Goal: Entertainment & Leisure: Consume media (video, audio)

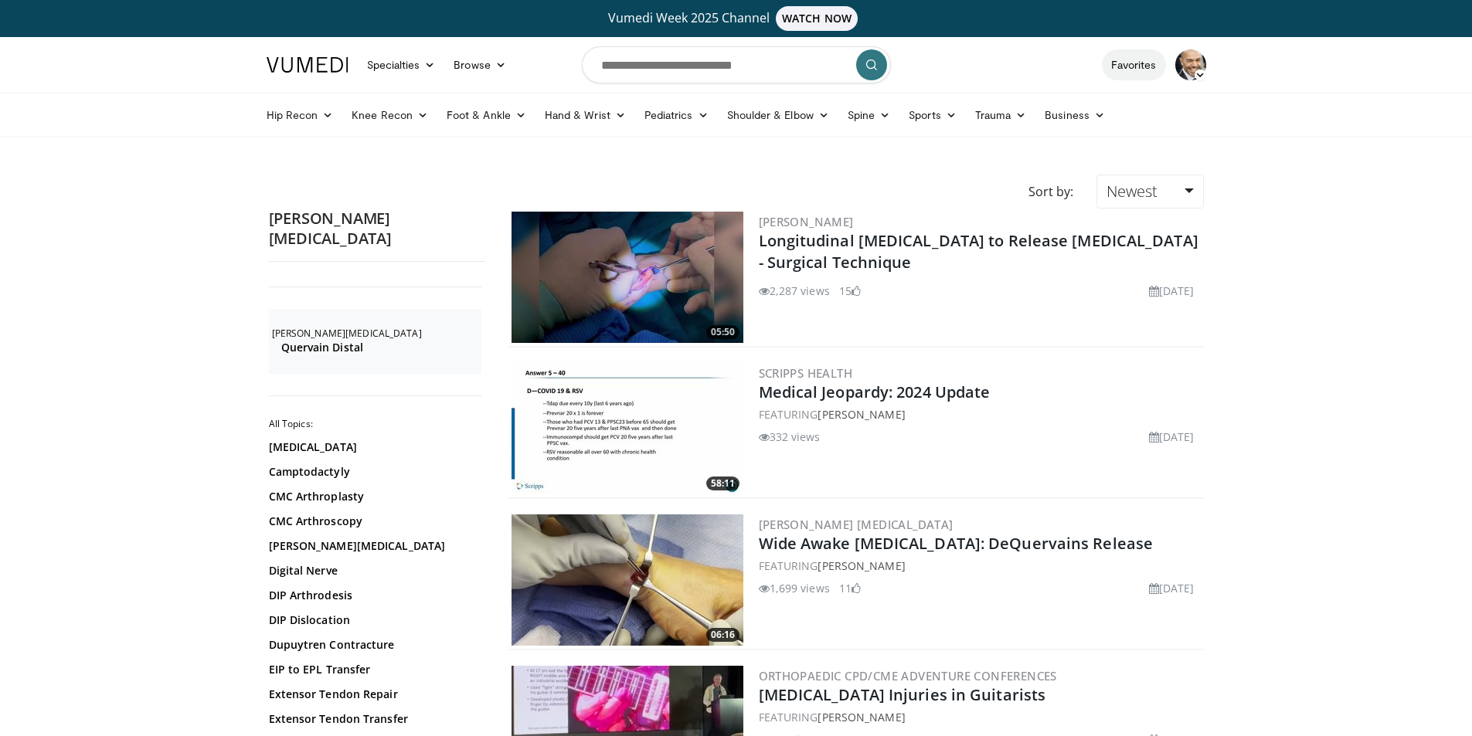
click at [1130, 63] on link "Favorites" at bounding box center [1134, 64] width 64 height 31
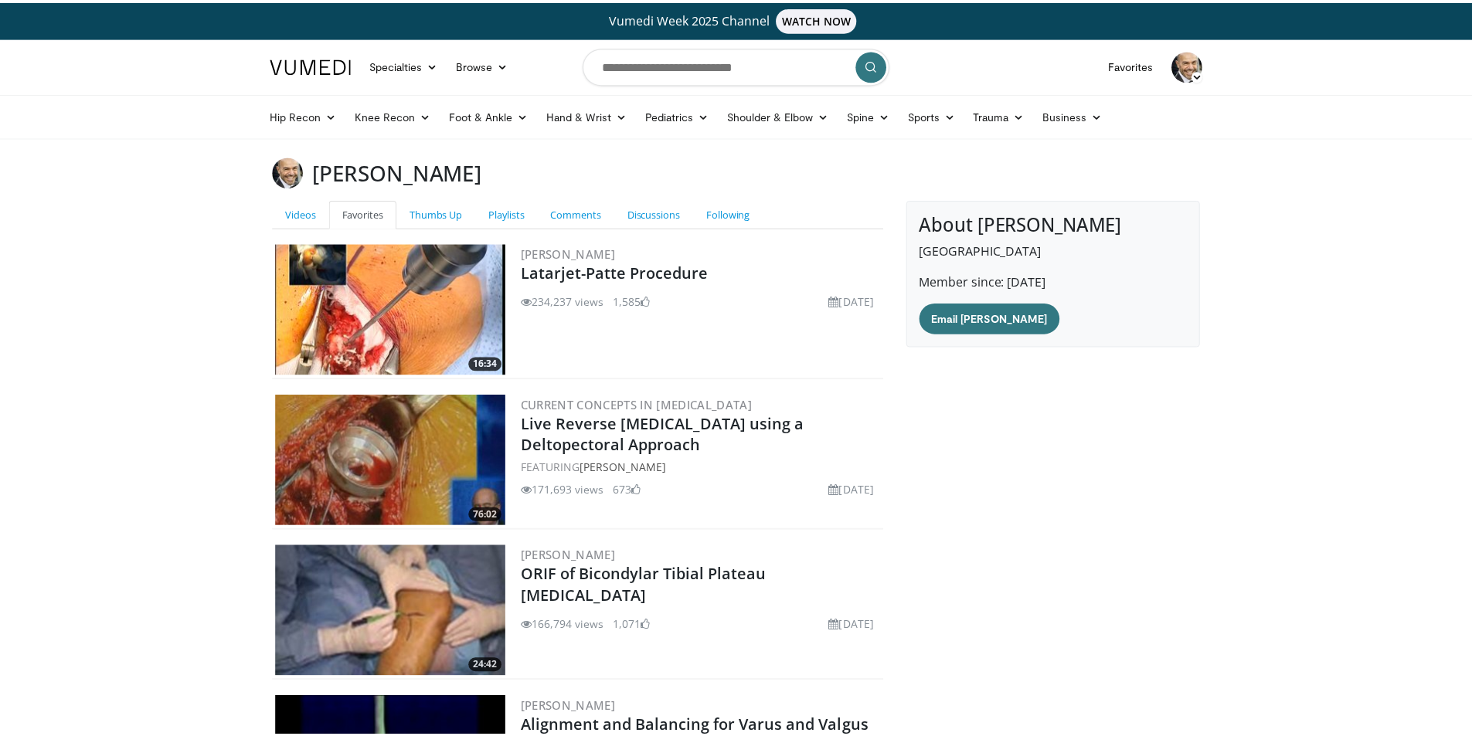
scroll to position [240, 0]
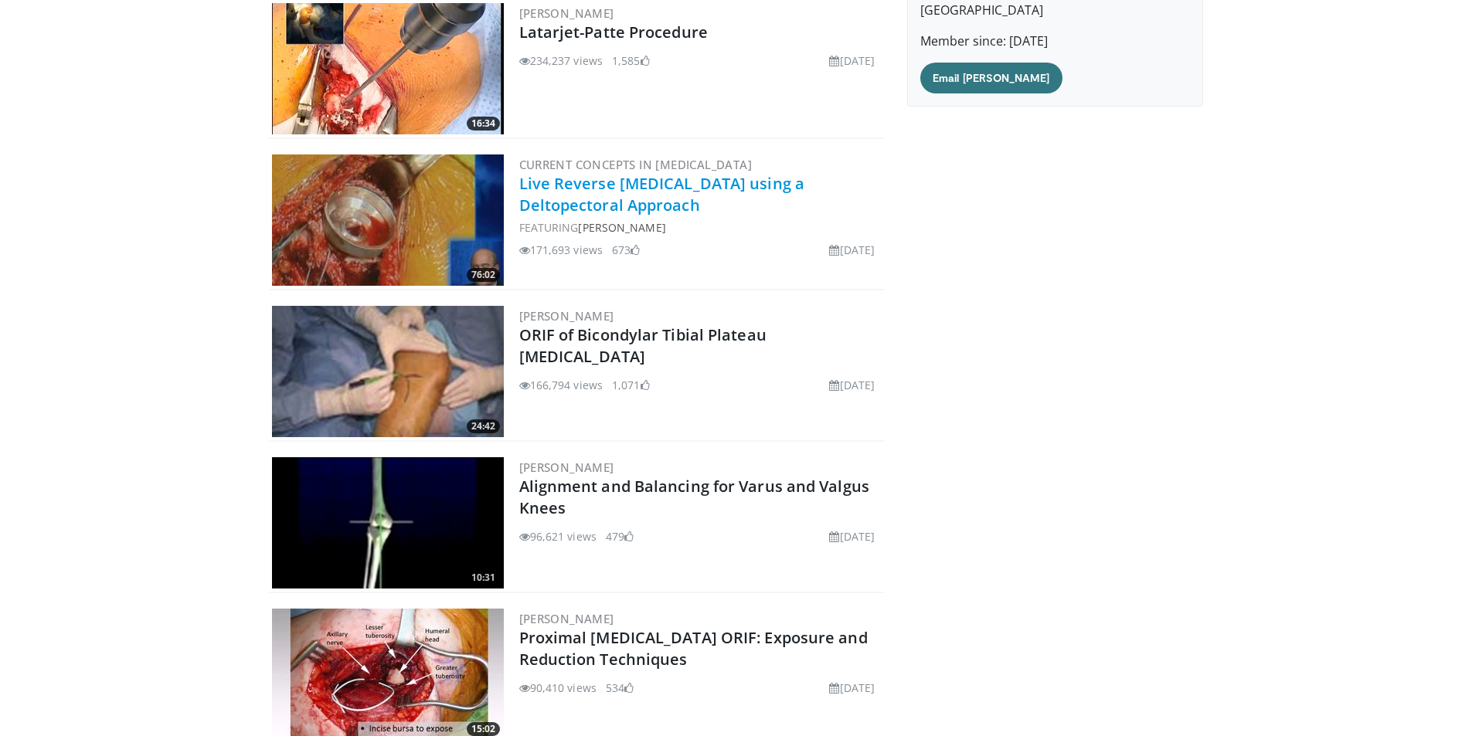
click at [572, 198] on link "Live Reverse [MEDICAL_DATA] using a Deltopectoral Approach" at bounding box center [662, 194] width 286 height 42
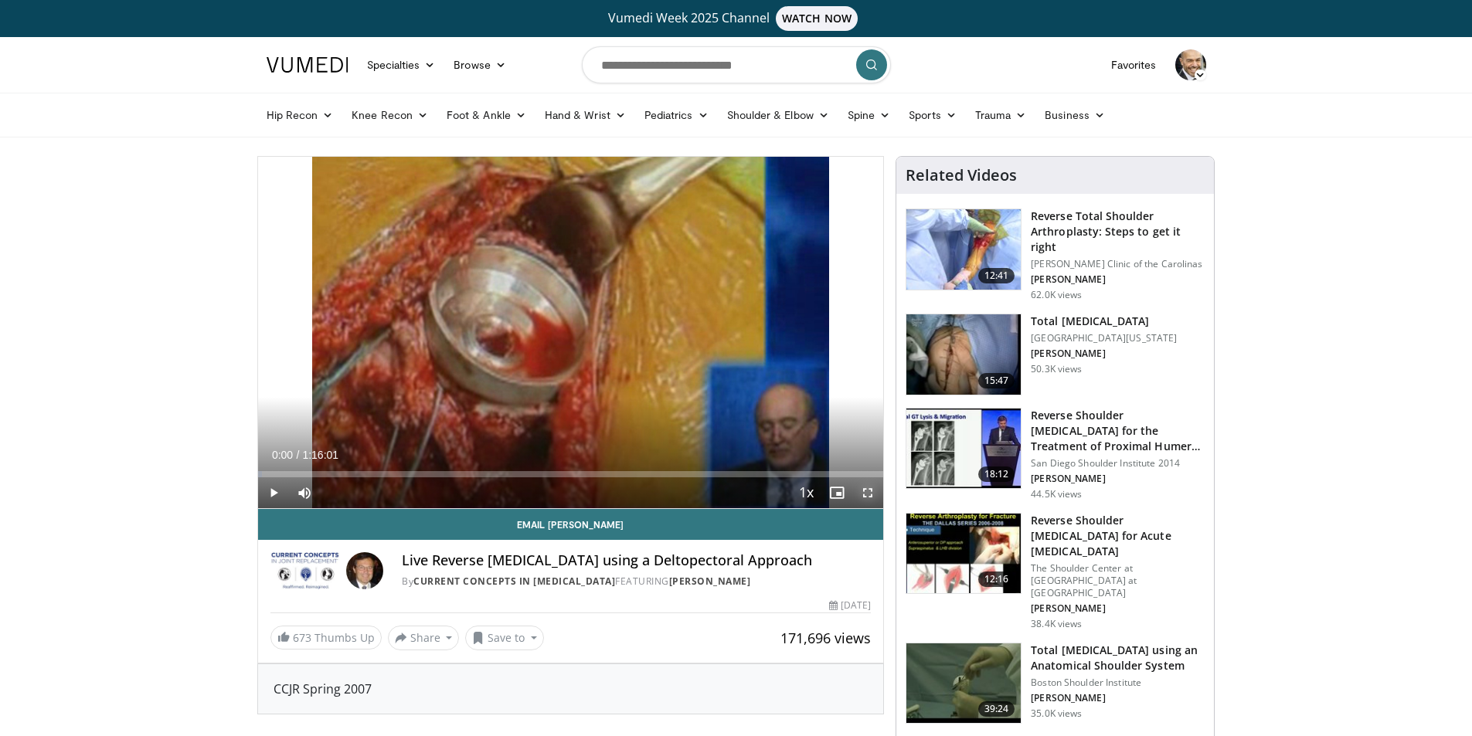
click at [865, 491] on span "Video Player" at bounding box center [867, 492] width 31 height 31
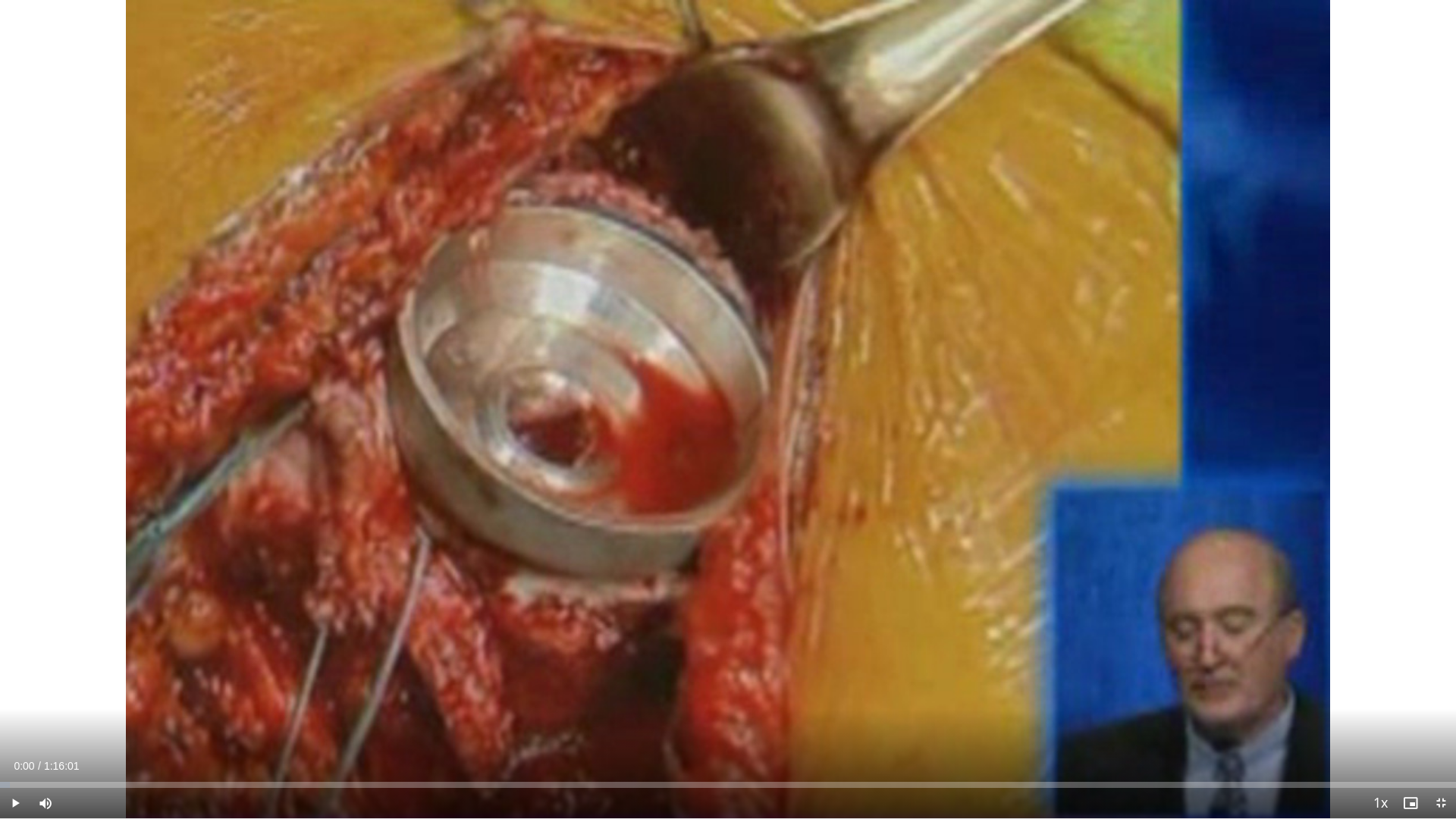
click at [719, 407] on div "10 seconds Tap to unmute" at bounding box center [728, 410] width 1456 height 819
click at [75, 723] on div "Loaded : 1.09% 0:00:06 0:03:45" at bounding box center [728, 786] width 1456 height 6
click at [11, 723] on span "Video Player" at bounding box center [15, 803] width 30 height 30
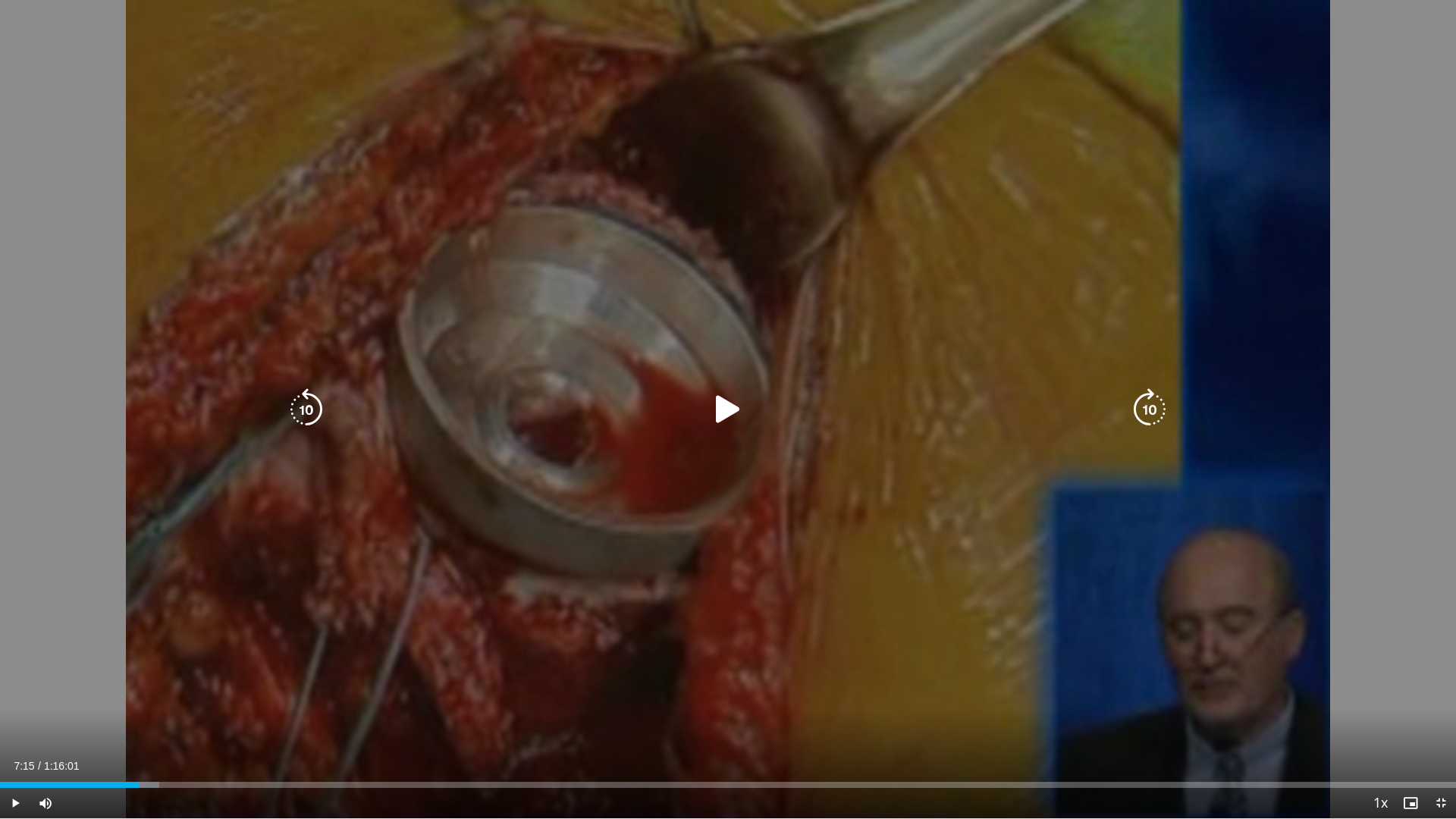
click at [728, 406] on icon "Video Player" at bounding box center [728, 410] width 42 height 42
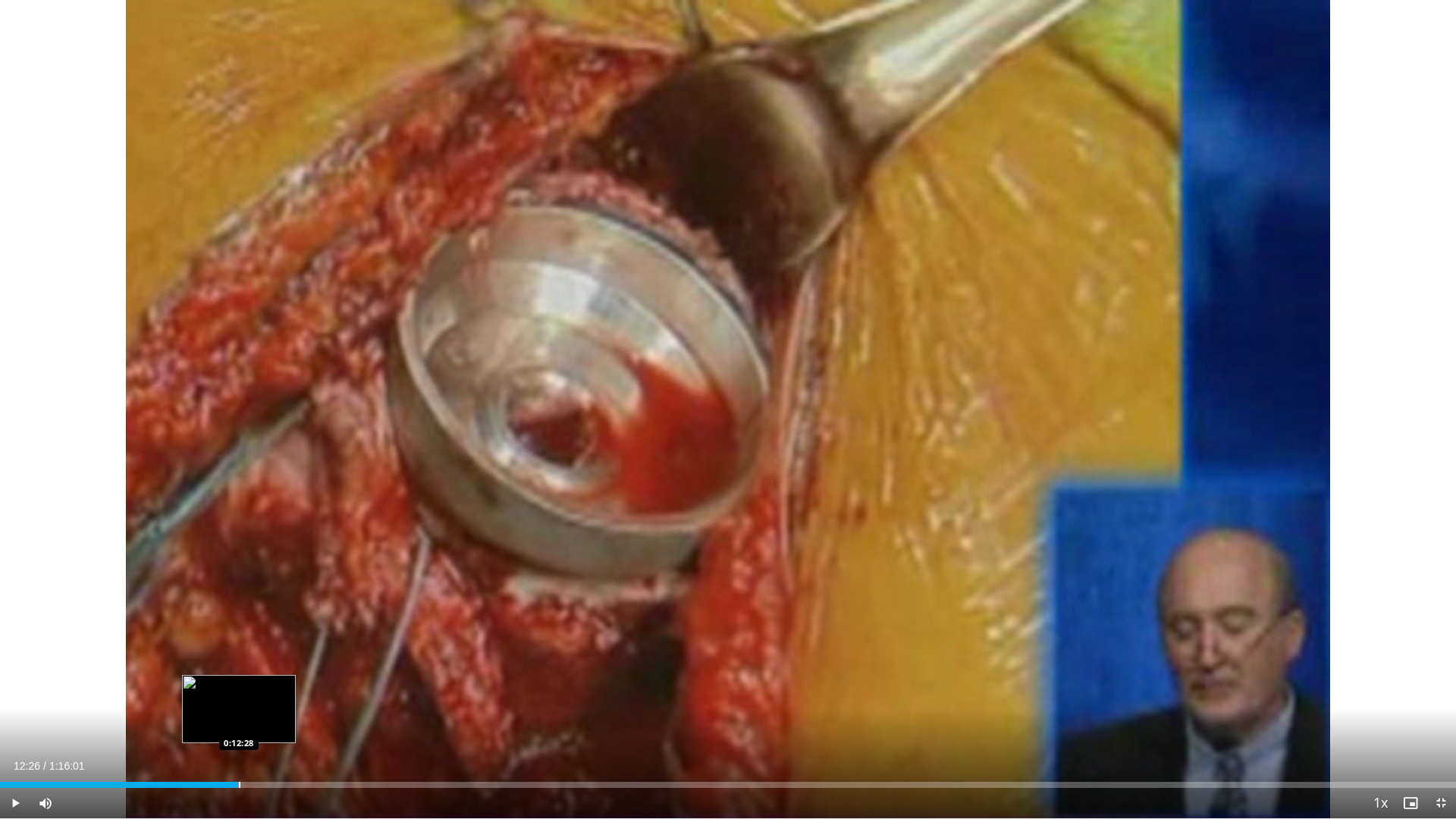
click at [239, 723] on div "Progress Bar" at bounding box center [224, 786] width 31 height 6
click at [287, 723] on div "Progress Bar" at bounding box center [288, 786] width 2 height 6
click at [269, 723] on div "0:15:04" at bounding box center [135, 786] width 269 height 6
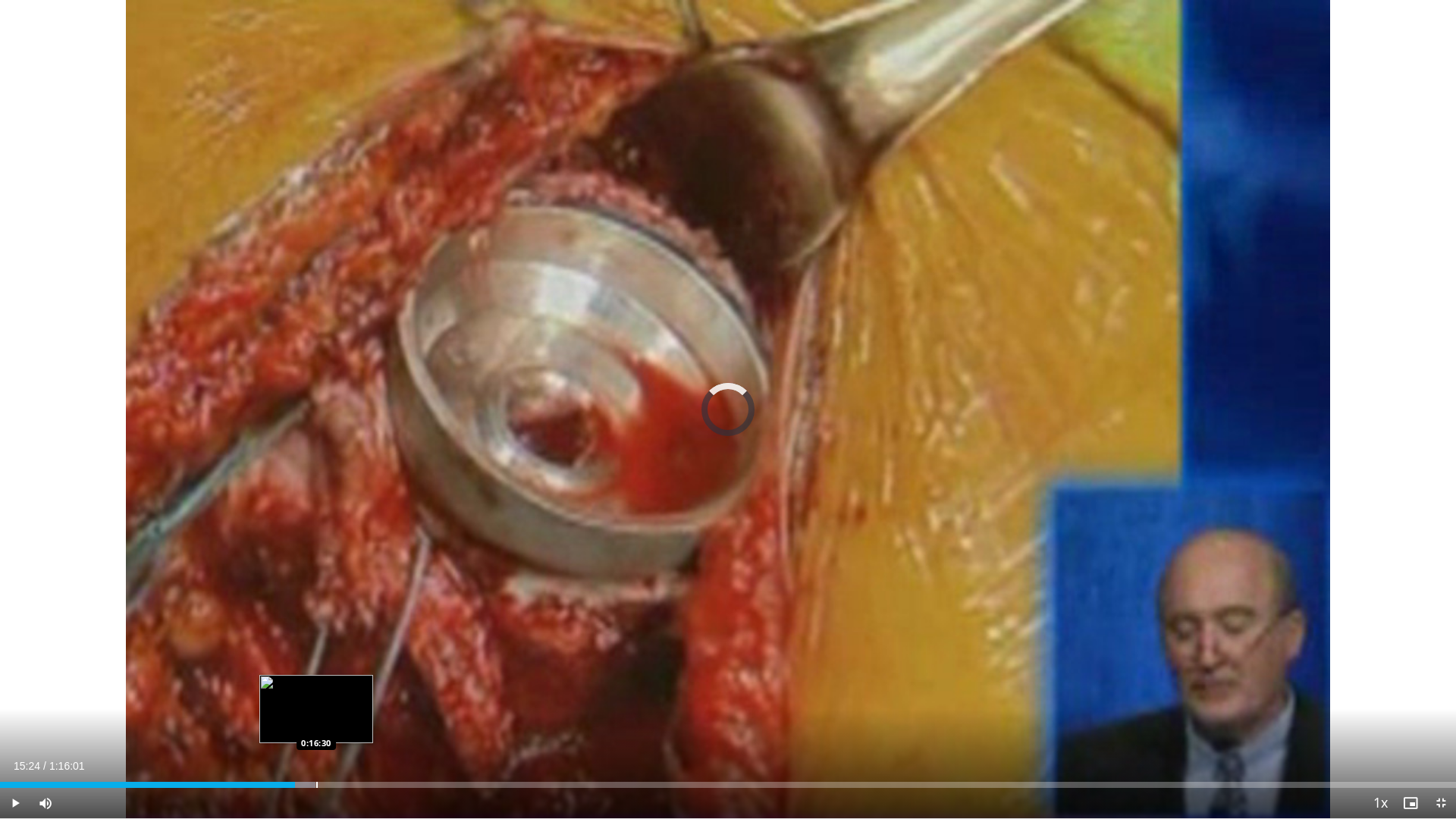
click at [316, 723] on div "Loaded : 21.67% 0:15:24 0:16:30" at bounding box center [728, 781] width 1456 height 15
click at [351, 723] on div "Progress Bar" at bounding box center [352, 786] width 2 height 6
click at [372, 723] on div "Progress Bar" at bounding box center [373, 786] width 2 height 6
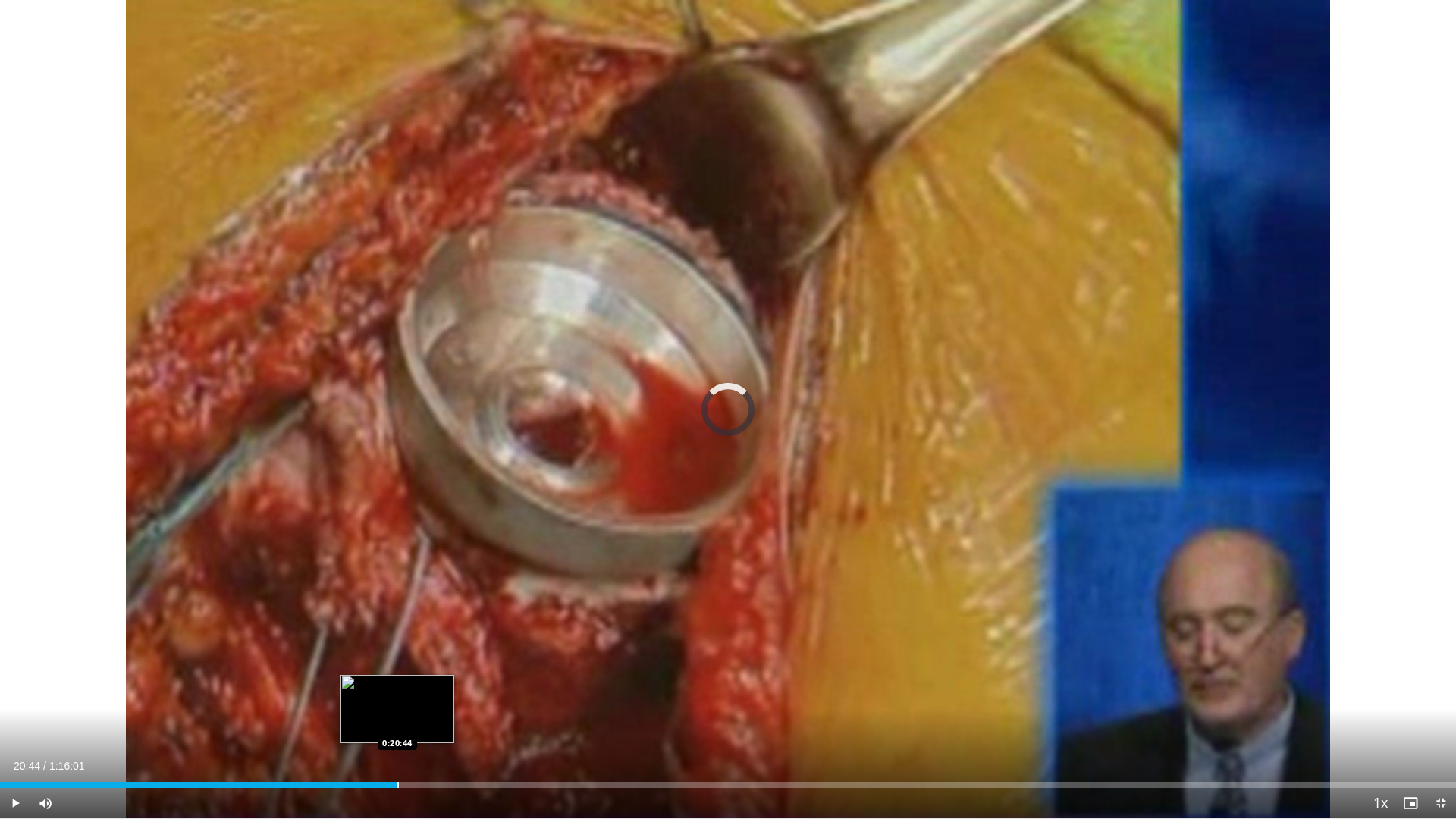
click at [398, 723] on div "Progress Bar" at bounding box center [399, 786] width 2 height 6
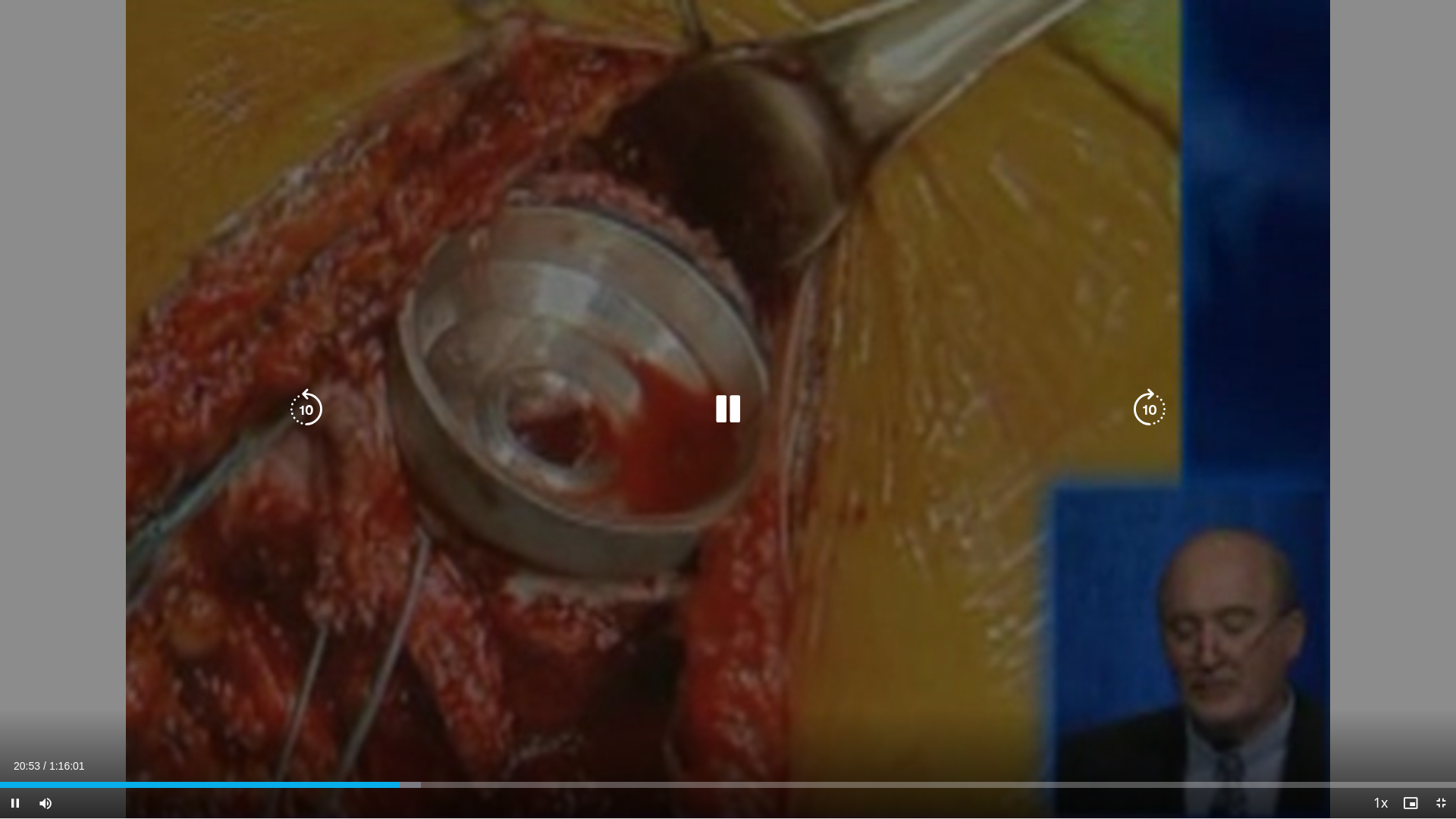
click at [729, 406] on icon "Video Player" at bounding box center [728, 410] width 42 height 42
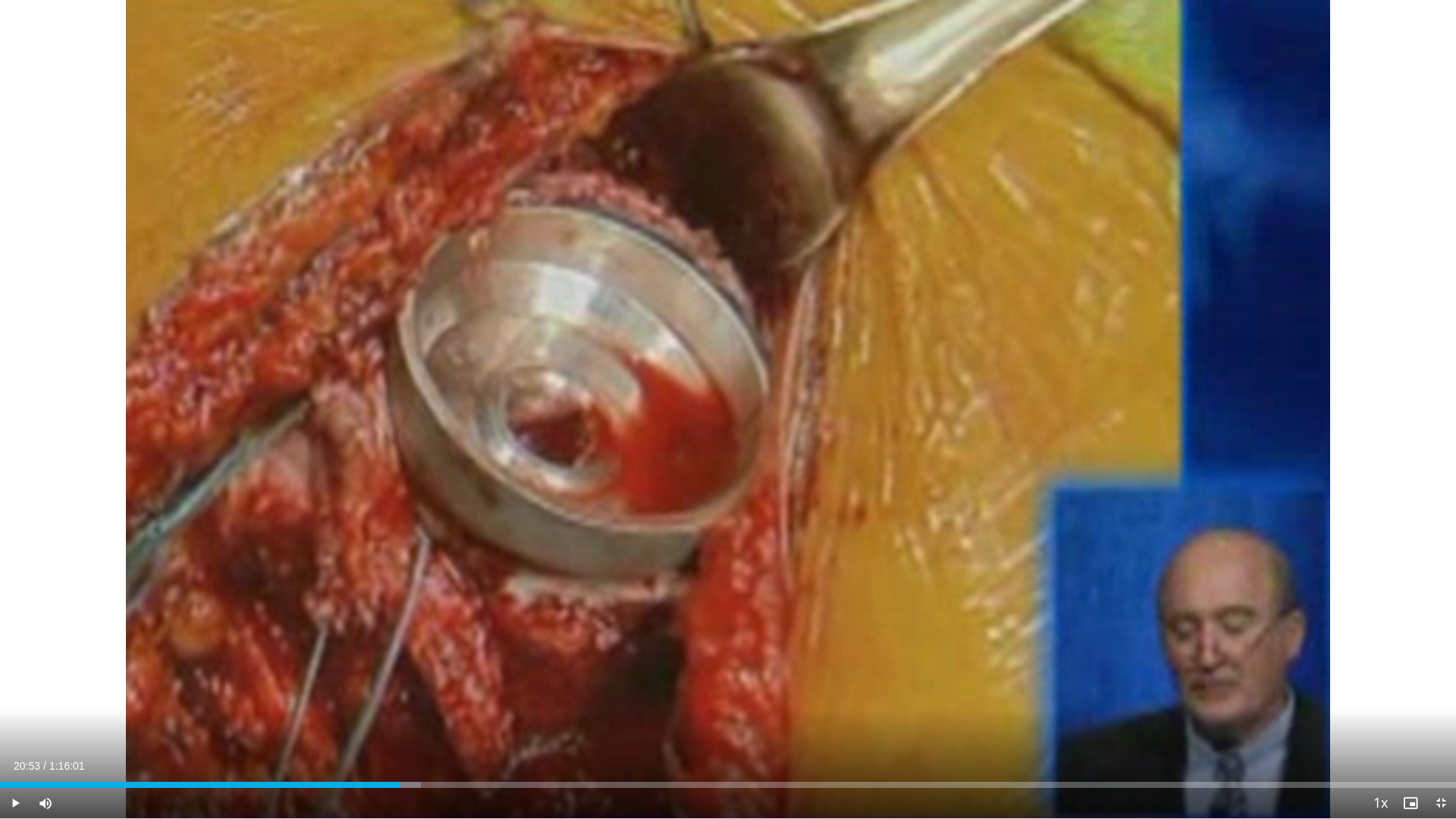
click at [722, 403] on div "10 seconds Tap to unmute" at bounding box center [728, 410] width 1456 height 819
click at [452, 723] on div "Progress Bar" at bounding box center [453, 786] width 2 height 6
click at [440, 723] on div "0:23:43" at bounding box center [227, 786] width 455 height 6
click at [462, 723] on div "Loaded : 31.95% 0:23:14 0:24:06" at bounding box center [728, 781] width 1456 height 15
click at [482, 723] on div "Progress Bar" at bounding box center [483, 786] width 2 height 6
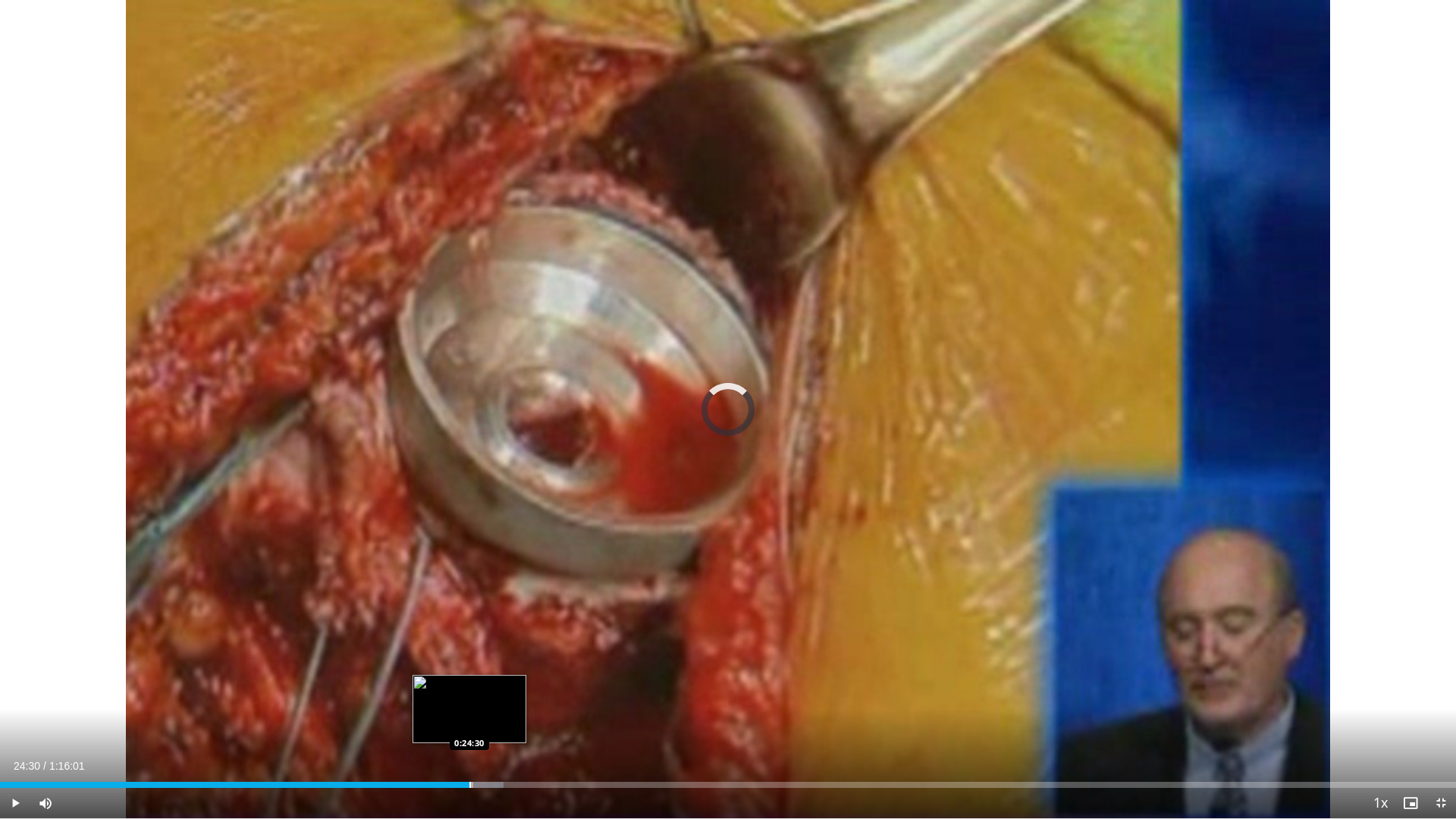
click at [469, 723] on div "Loaded : 34.58% 0:24:30 0:24:30" at bounding box center [728, 781] width 1456 height 15
click at [522, 723] on div "Loaded : 35.99% 0:27:16 0:27:16" at bounding box center [728, 781] width 1456 height 15
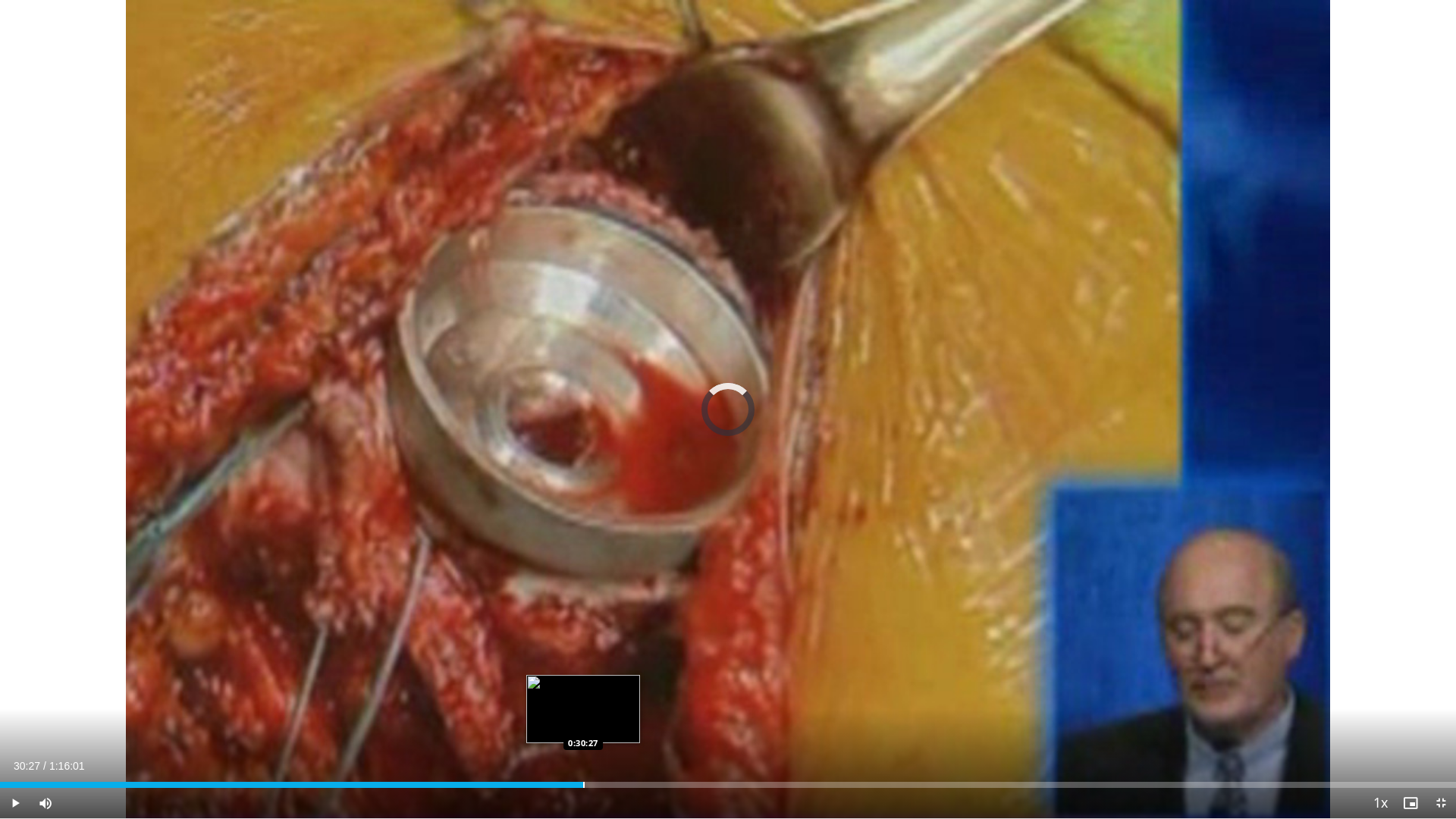
click at [583, 723] on div "Loaded : 36.65% 0:27:18 0:30:27" at bounding box center [728, 781] width 1456 height 15
click at [615, 723] on div "Loaded : 41.47% 0:30:31 0:32:04" at bounding box center [728, 781] width 1456 height 15
click at [643, 723] on div "Progress Bar" at bounding box center [644, 786] width 2 height 6
click at [625, 723] on div "Progress Bar" at bounding box center [625, 786] width 2 height 6
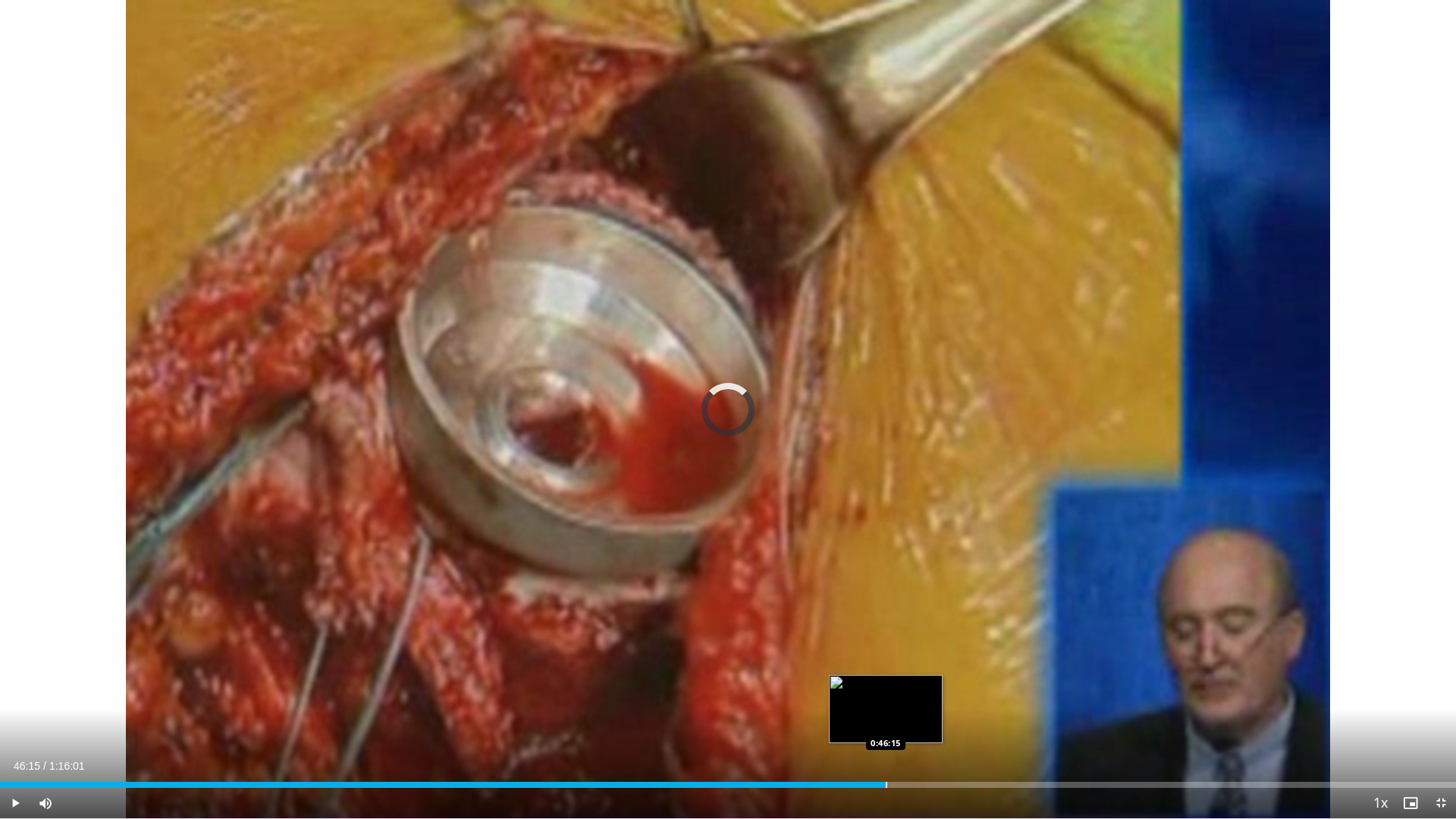
click at [886, 723] on div "Loaded : 0.00% 0:46:15 0:46:15" at bounding box center [728, 781] width 1456 height 15
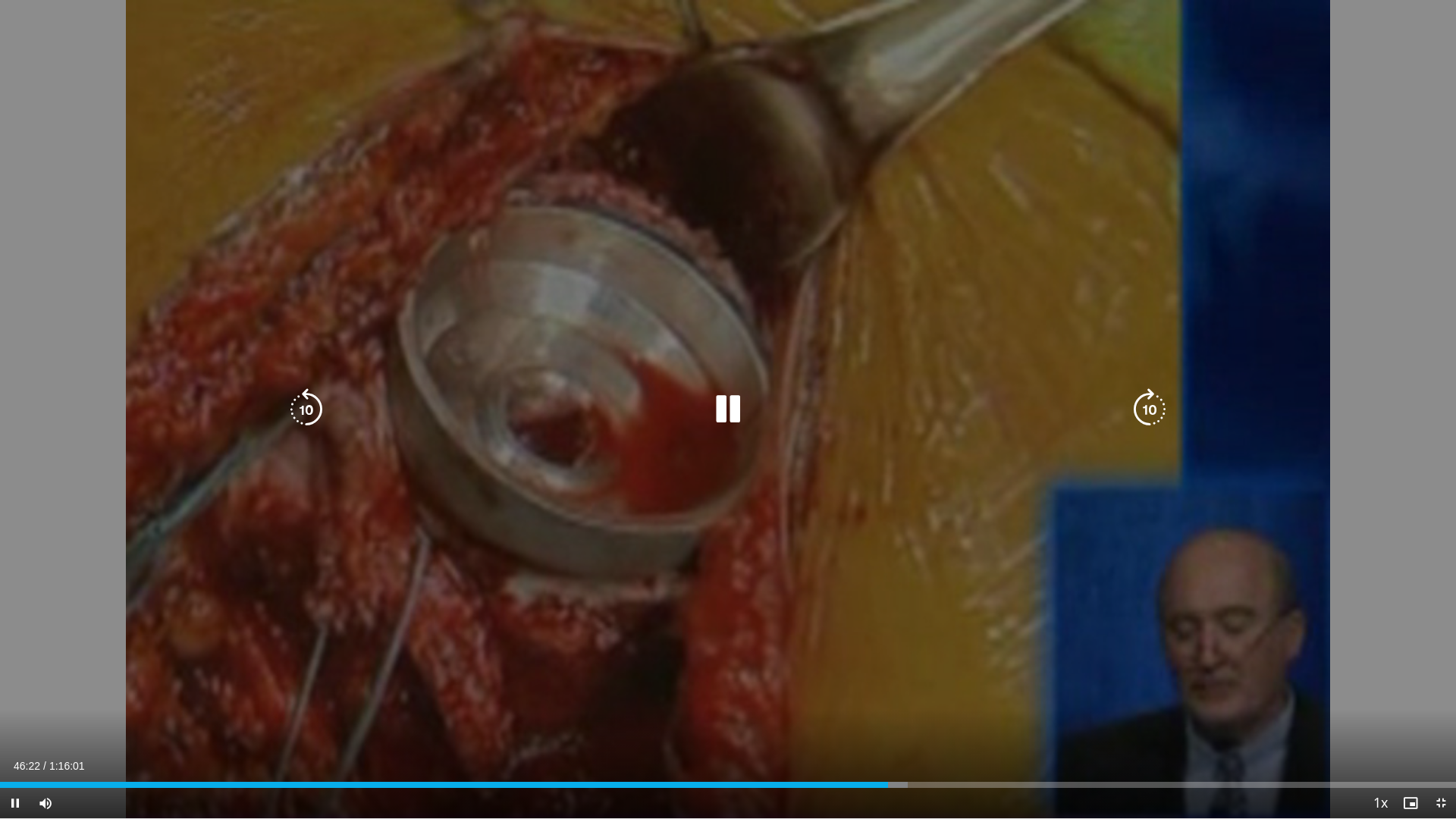
click at [718, 411] on icon "Video Player" at bounding box center [728, 410] width 42 height 42
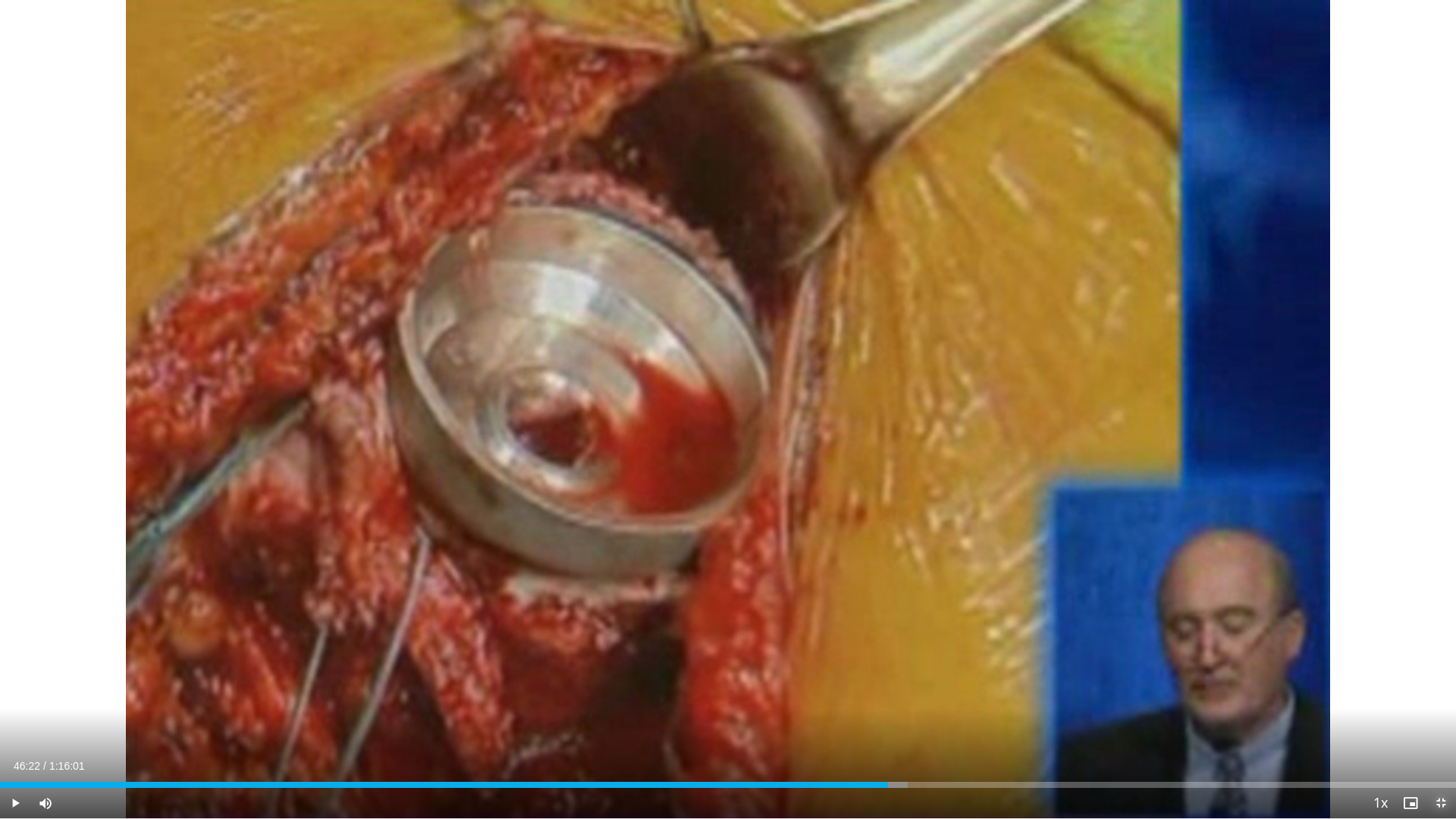
click at [1439, 723] on span "Video Player" at bounding box center [1441, 803] width 30 height 30
